Goal: Information Seeking & Learning: Learn about a topic

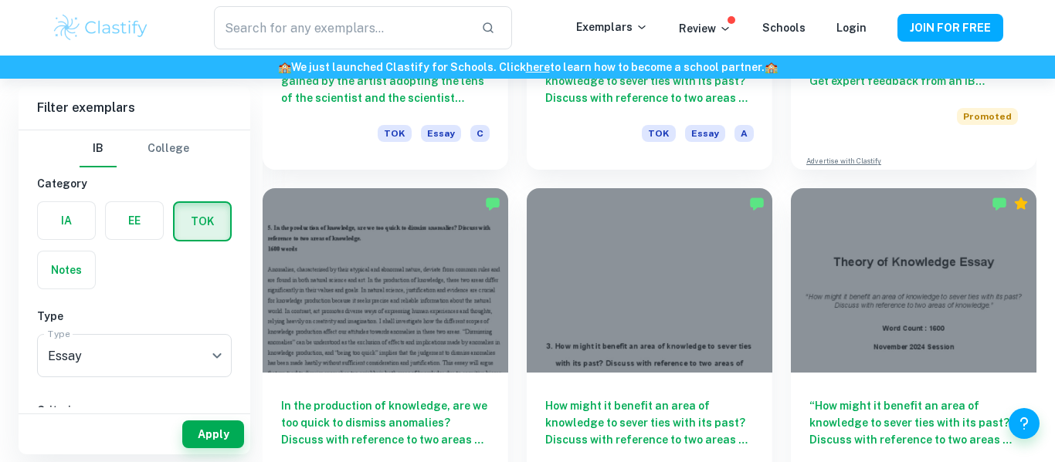
checkbox input "true"
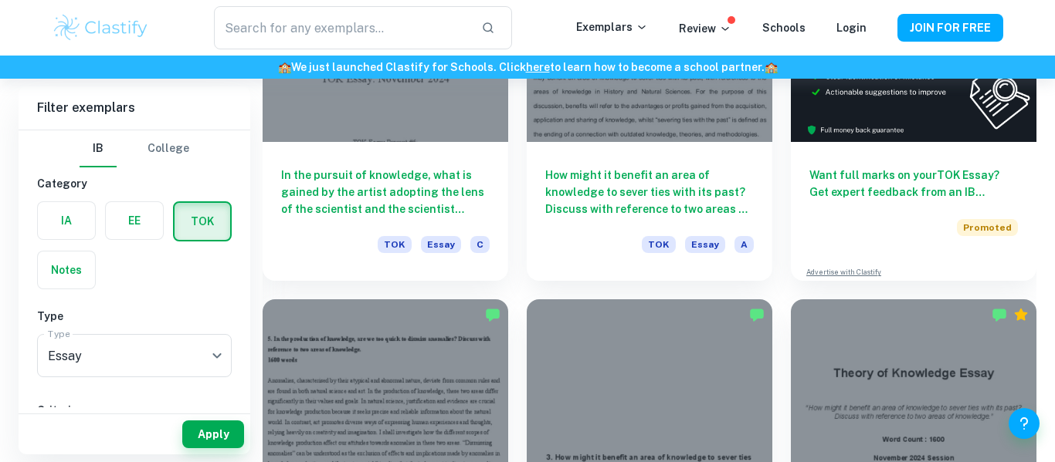
scroll to position [557, 0]
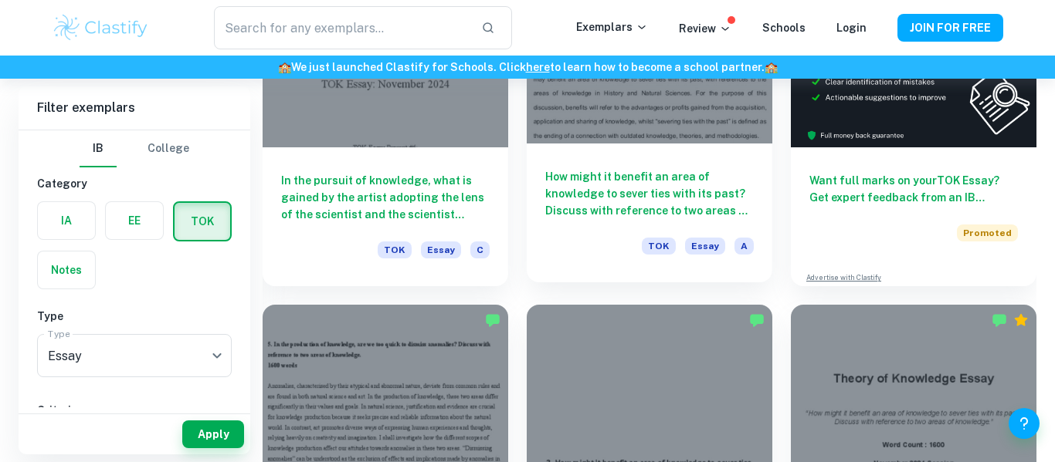
click at [592, 233] on div "How might it benefit an area of knowledge to sever ties with its past? Discuss …" at bounding box center [650, 213] width 246 height 139
